Goal: Browse casually

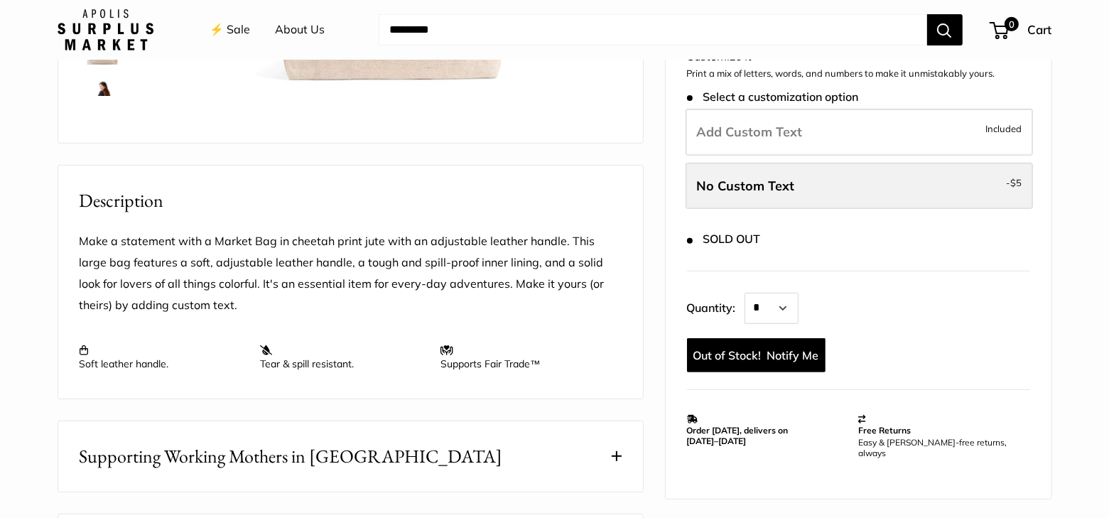
scroll to position [569, 0]
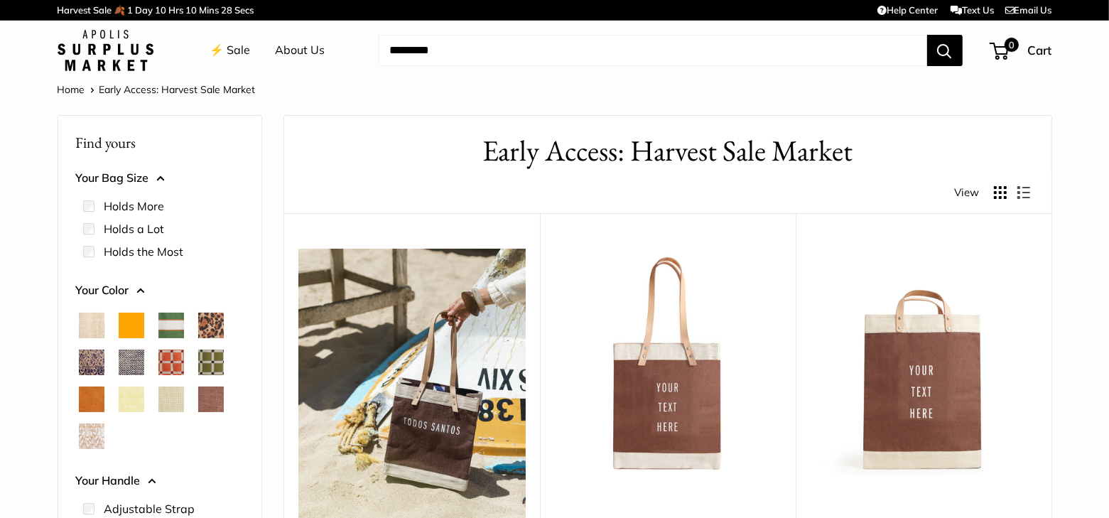
click at [243, 56] on link "⚡️ Sale" at bounding box center [230, 50] width 41 height 21
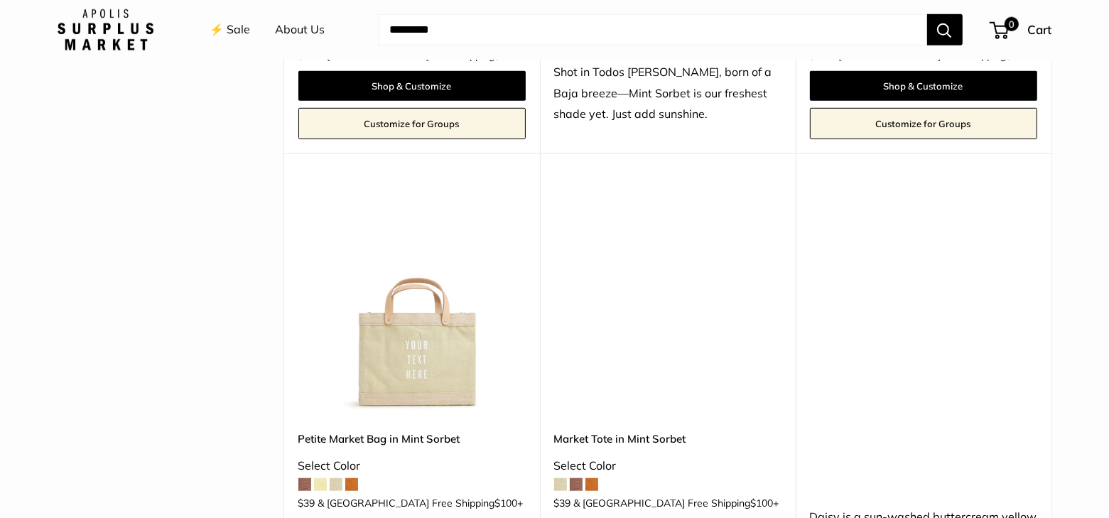
scroll to position [995, 0]
